Goal: Transaction & Acquisition: Purchase product/service

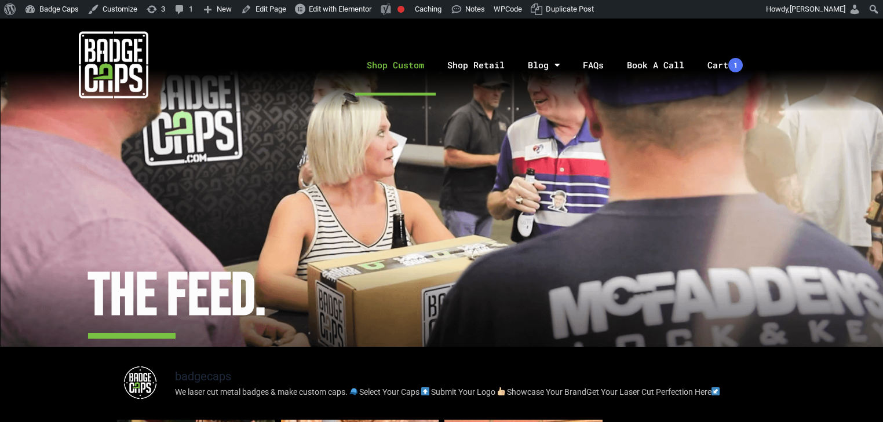
click at [416, 53] on link "Shop Custom" at bounding box center [395, 65] width 81 height 61
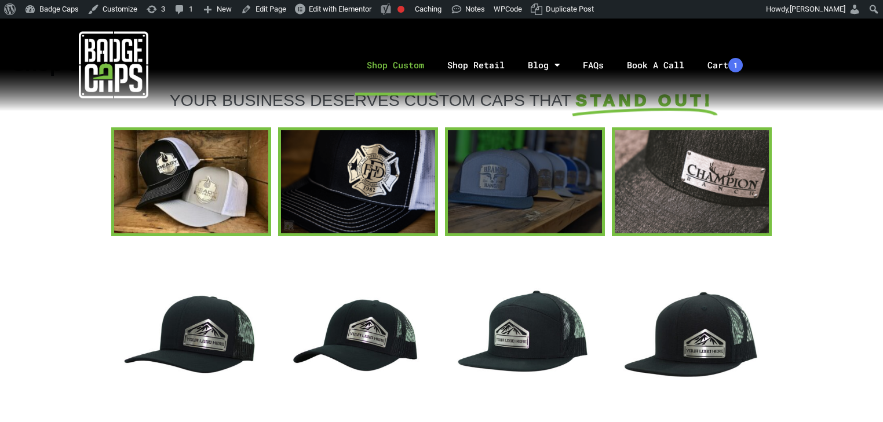
scroll to position [185, 0]
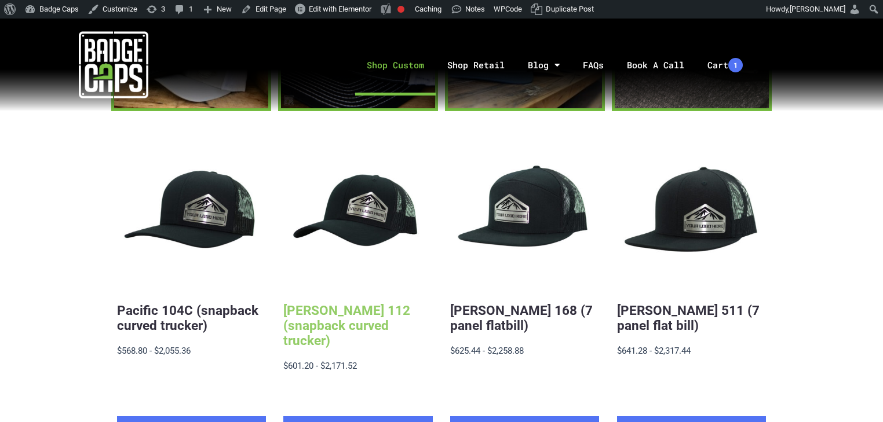
click at [390, 325] on link "[PERSON_NAME] 112 (snapback curved trucker)" at bounding box center [346, 325] width 127 height 45
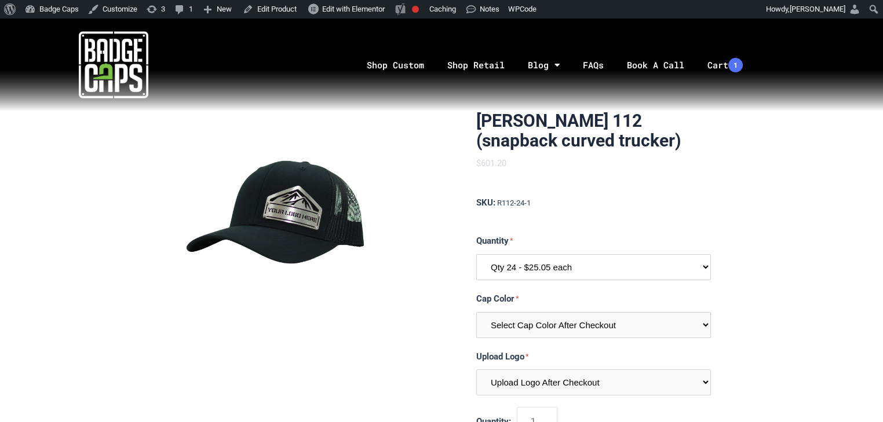
click at [608, 274] on select "Qty 24 - $25.05 each Qty 48 - $24.24 each Qty 96 - $22.62 each" at bounding box center [593, 267] width 235 height 26
